Goal: Task Accomplishment & Management: Use online tool/utility

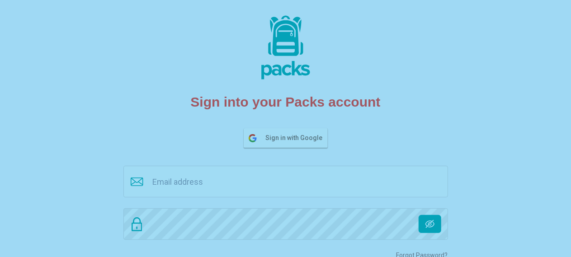
click at [296, 137] on span "Sign in with Google" at bounding box center [296, 138] width 61 height 19
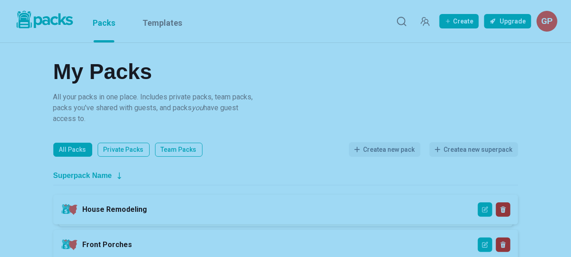
scroll to position [45, 0]
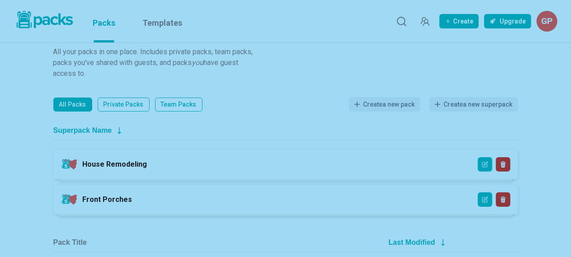
click at [123, 163] on link "House Remodeling" at bounding box center [115, 164] width 65 height 9
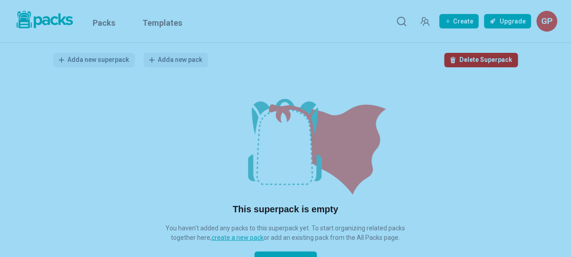
scroll to position [33, 0]
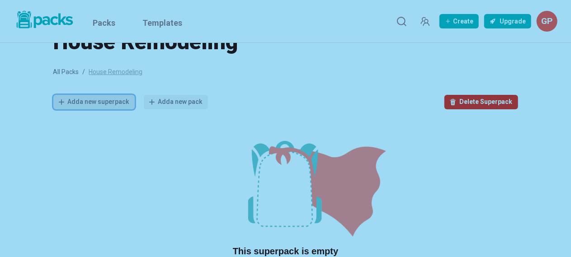
click at [89, 102] on button "Add a new superpack" at bounding box center [93, 102] width 81 height 14
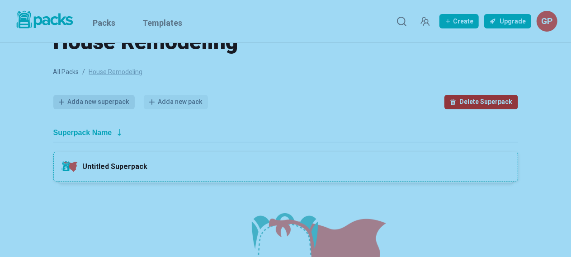
scroll to position [96, 0]
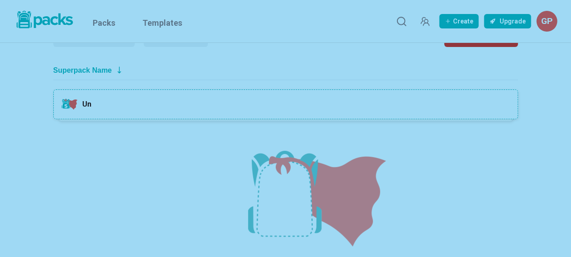
type input "U"
type input "Outside Projects"
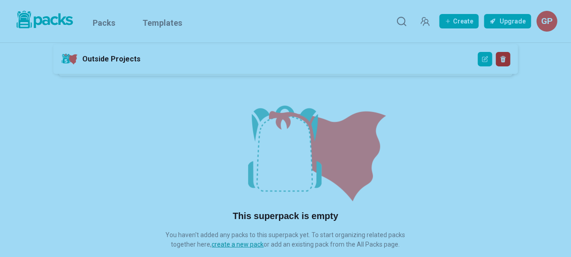
scroll to position [186, 0]
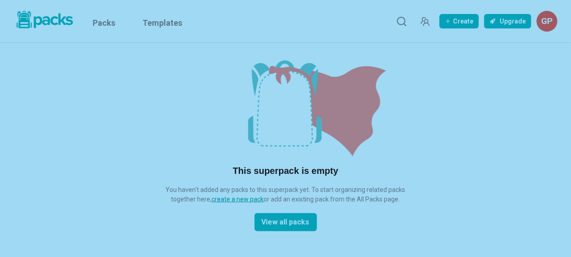
click at [239, 197] on u "create a new pack" at bounding box center [238, 199] width 52 height 7
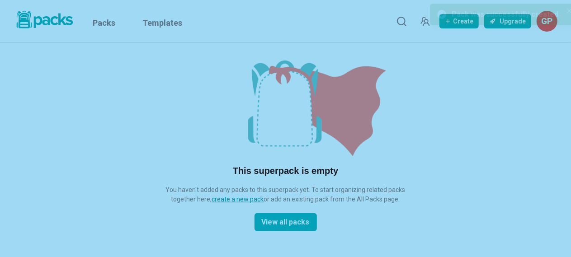
scroll to position [139, 0]
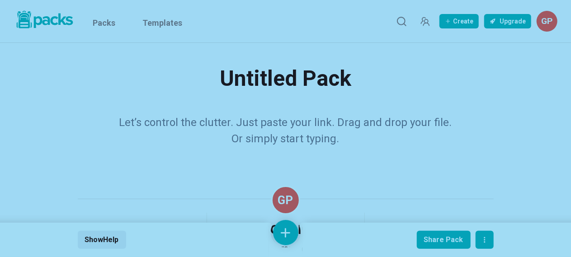
click at [221, 106] on div "Untitled Pack Untitled Pack Let’s control the clutter. Just paste your link. Dr…" at bounding box center [286, 165] width 416 height 244
click at [223, 127] on p "Let’s control the clutter. Just paste your link. Drag and drop your file. Or si…" at bounding box center [285, 130] width 339 height 33
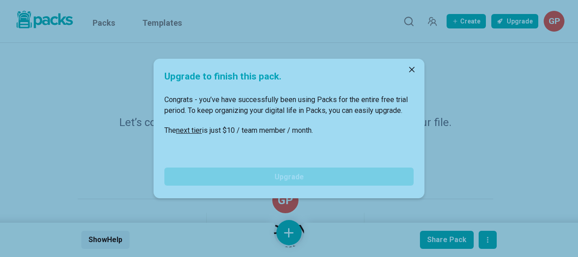
click at [192, 131] on link "next tier" at bounding box center [189, 130] width 26 height 9
click at [414, 69] on icon "Close" at bounding box center [411, 69] width 5 height 5
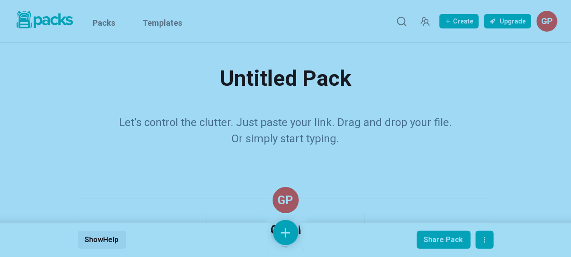
click at [47, 18] on img at bounding box center [44, 19] width 61 height 21
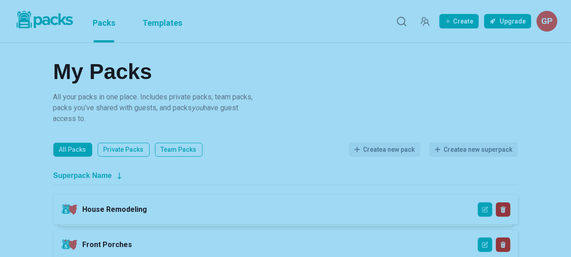
click at [169, 21] on link "Templates" at bounding box center [162, 21] width 40 height 42
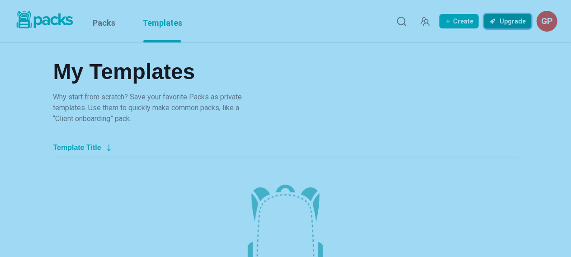
click at [506, 20] on button "Upgrade" at bounding box center [507, 21] width 47 height 14
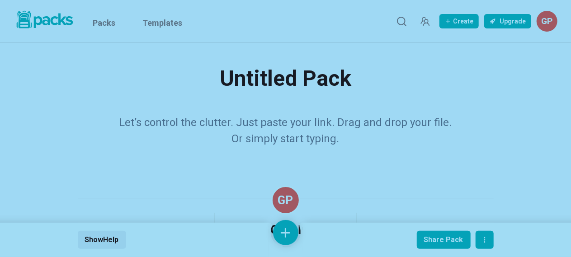
click at [51, 20] on img at bounding box center [44, 19] width 61 height 21
